Goal: Find specific page/section: Find specific page/section

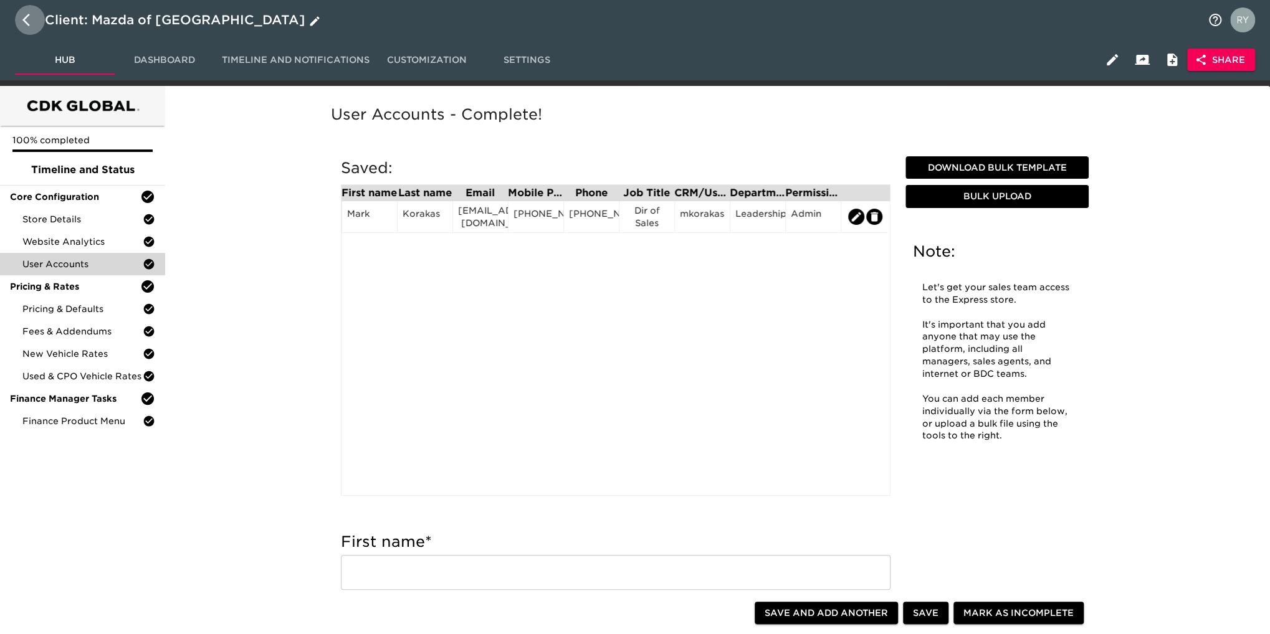
click at [24, 21] on icon "button" at bounding box center [25, 20] width 7 height 12
select select "10"
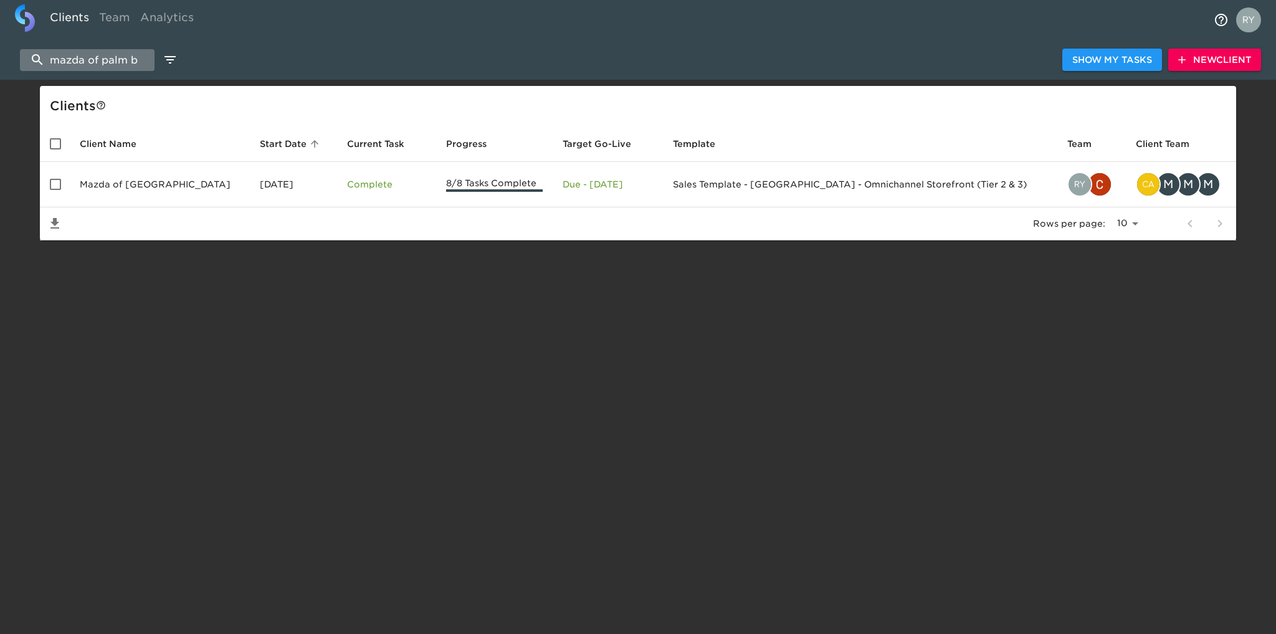
drag, startPoint x: 142, startPoint y: 60, endPoint x: 50, endPoint y: 65, distance: 92.3
click at [50, 65] on input "mazda of palm b" at bounding box center [87, 60] width 135 height 22
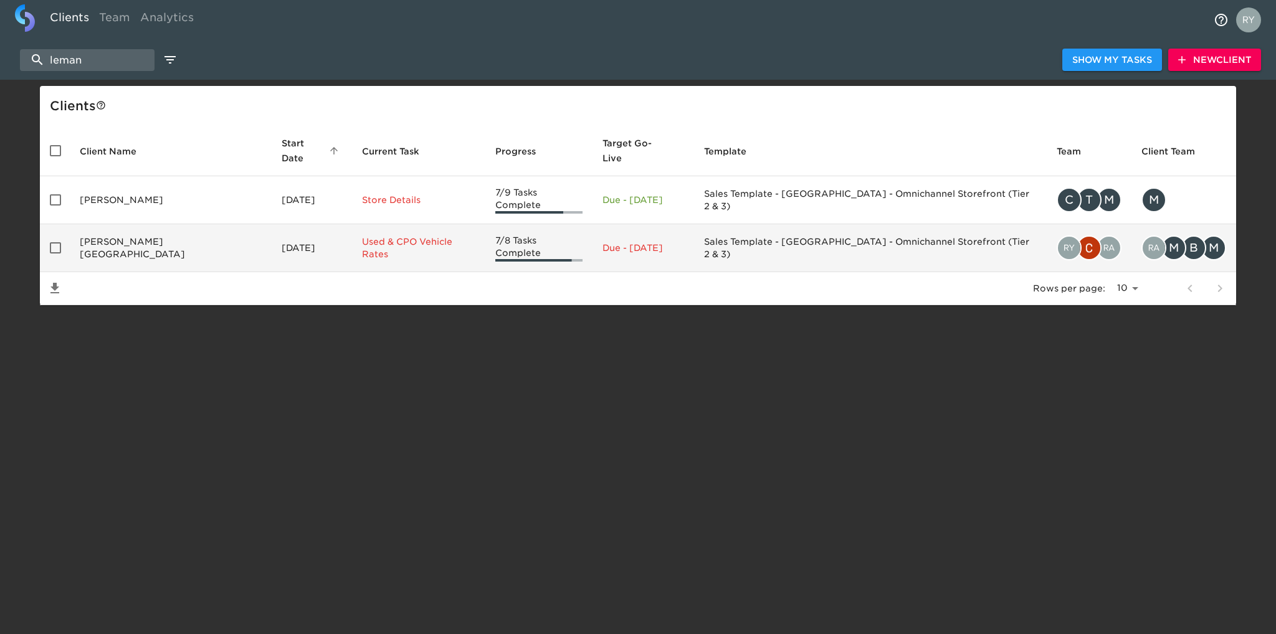
type input "leman"
click at [121, 237] on td "[PERSON_NAME][GEOGRAPHIC_DATA]" at bounding box center [171, 248] width 202 height 48
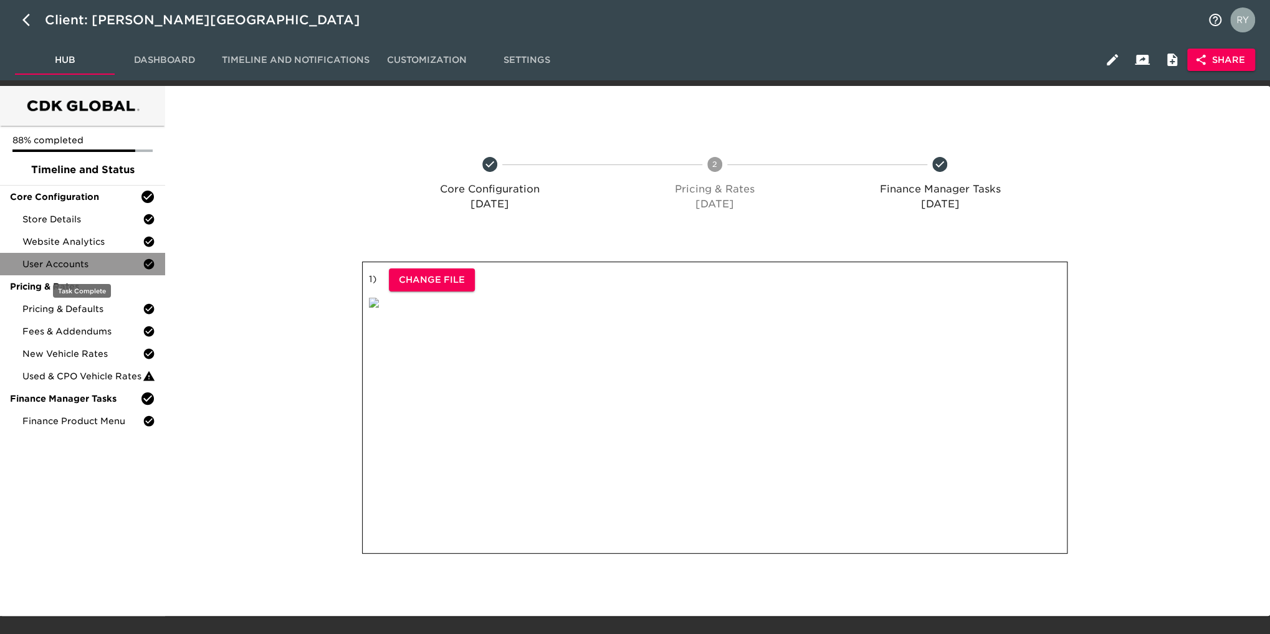
click at [24, 260] on span "User Accounts" at bounding box center [82, 264] width 120 height 12
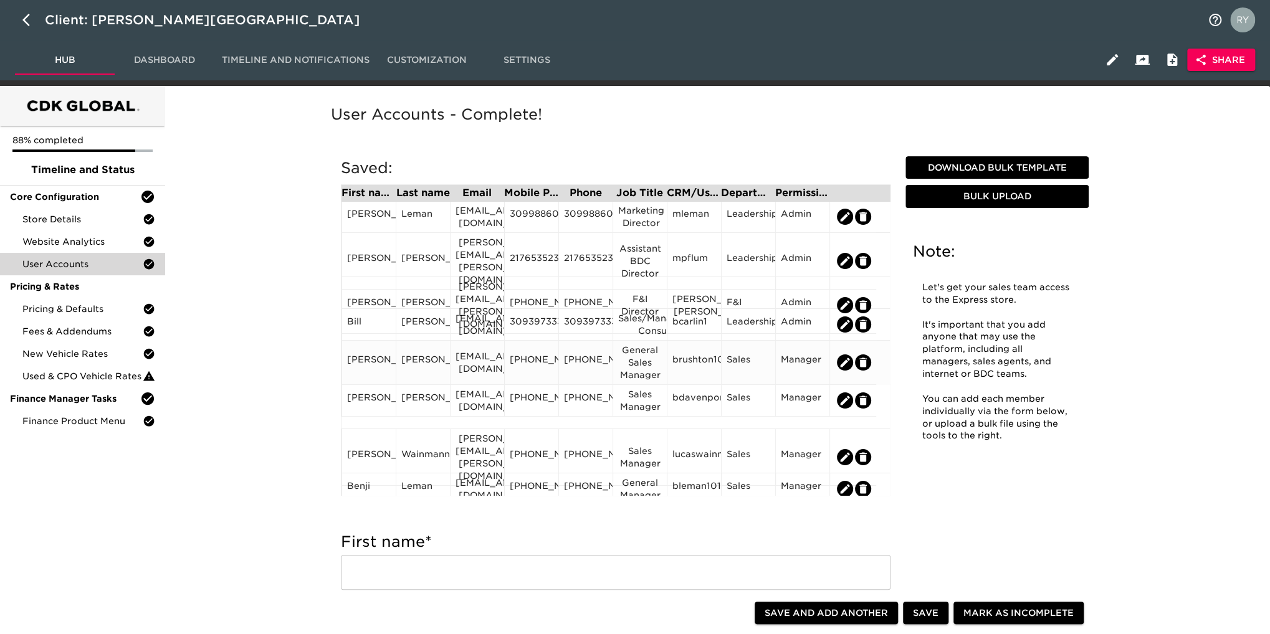
click at [534, 367] on div "[PHONE_NUMBER]" at bounding box center [532, 362] width 44 height 19
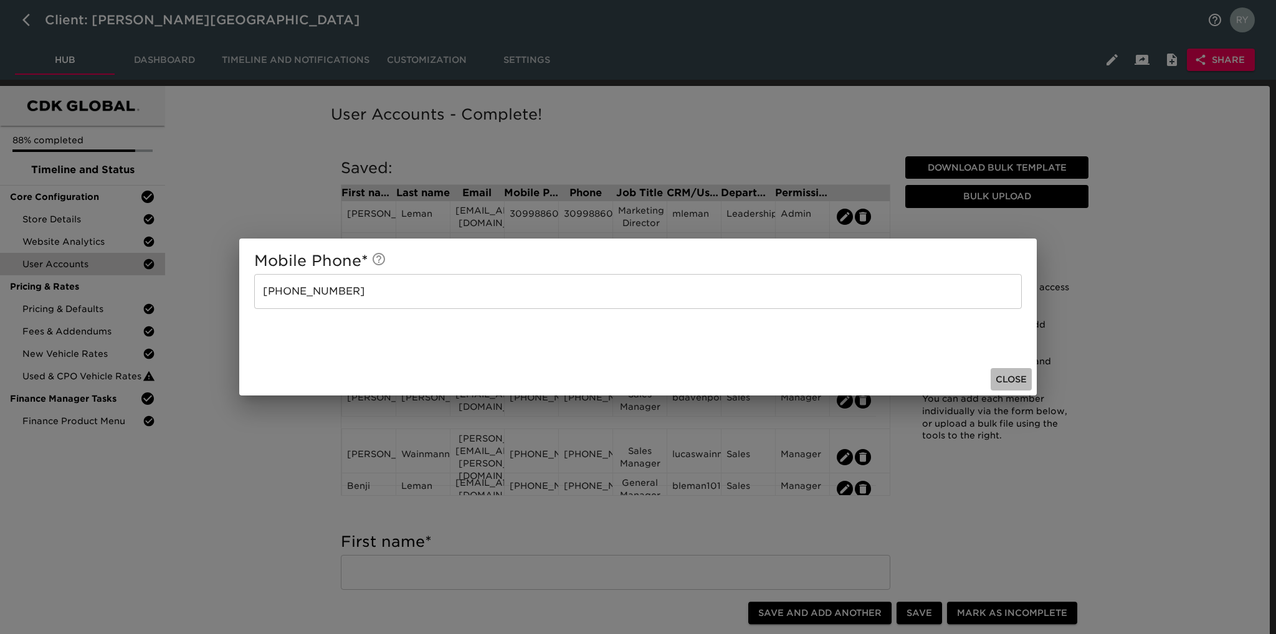
click at [1007, 377] on span "Close" at bounding box center [1011, 380] width 31 height 16
